Goal: Task Accomplishment & Management: Use online tool/utility

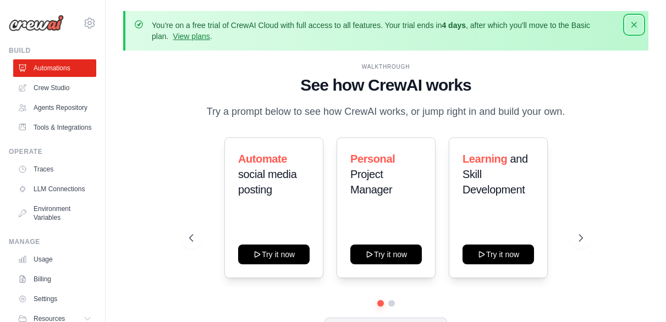
click at [634, 26] on icon "button" at bounding box center [634, 24] width 11 height 11
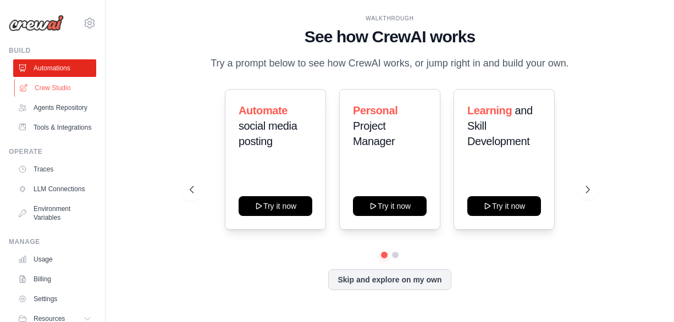
click at [41, 86] on link "Crew Studio" at bounding box center [55, 88] width 83 height 18
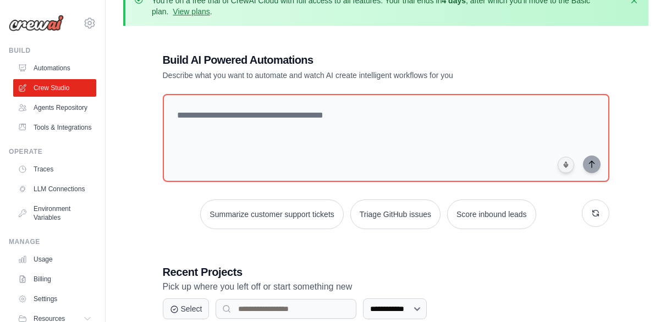
scroll to position [25, 0]
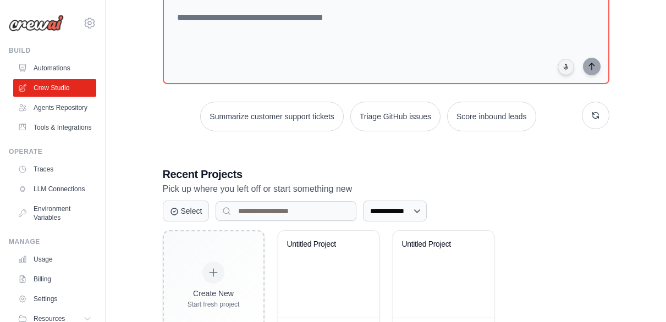
scroll to position [120, 0]
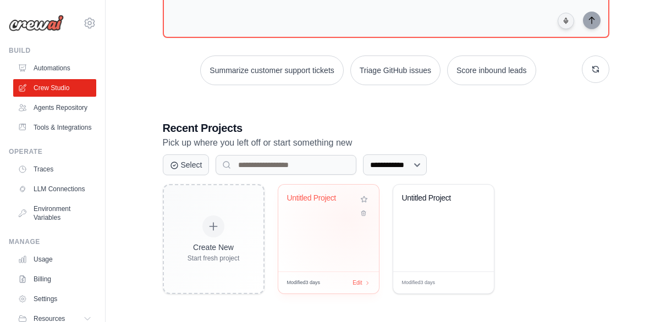
click at [348, 221] on div "Untitled Project" at bounding box center [328, 228] width 101 height 87
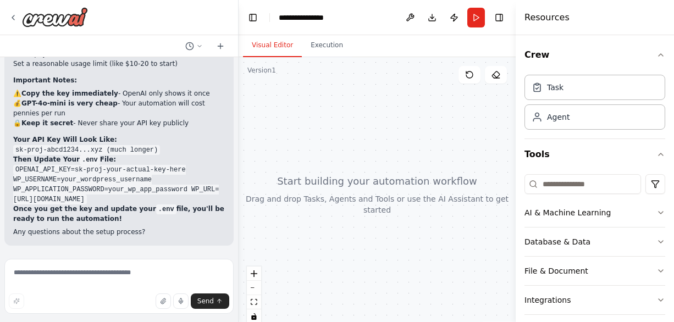
scroll to position [8115, 0]
click at [342, 18] on icon "breadcrumb" at bounding box center [342, 17] width 9 height 9
click at [341, 15] on icon "breadcrumb" at bounding box center [342, 17] width 9 height 9
click at [334, 16] on div "**********" at bounding box center [313, 17] width 68 height 11
click at [332, 16] on div "**********" at bounding box center [306, 17] width 55 height 11
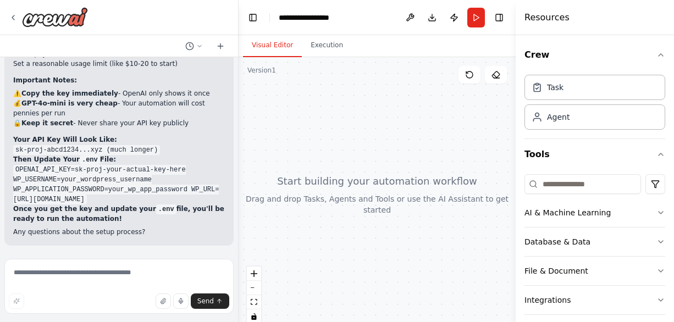
scroll to position [7870, 0]
